Goal: Transaction & Acquisition: Purchase product/service

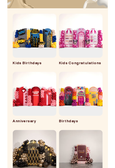
scroll to position [67, 0]
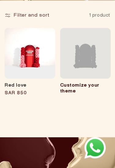
scroll to position [76, 0]
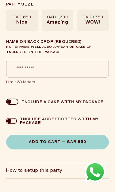
type input "*"
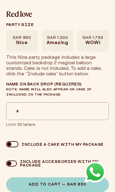
click at [31, 118] on input "*" at bounding box center [57, 111] width 103 height 18
click at [20, 113] on input "*" at bounding box center [57, 111] width 103 height 18
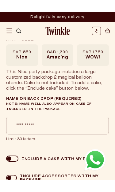
scroll to position [120, 0]
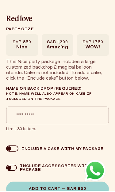
click at [61, 46] on span "Amazing" at bounding box center [57, 49] width 21 height 6
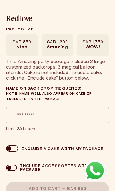
scroll to position [122, 0]
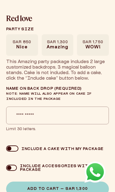
click at [99, 42] on span "SAR 1,750" at bounding box center [92, 42] width 21 height 5
